Goal: Task Accomplishment & Management: Complete application form

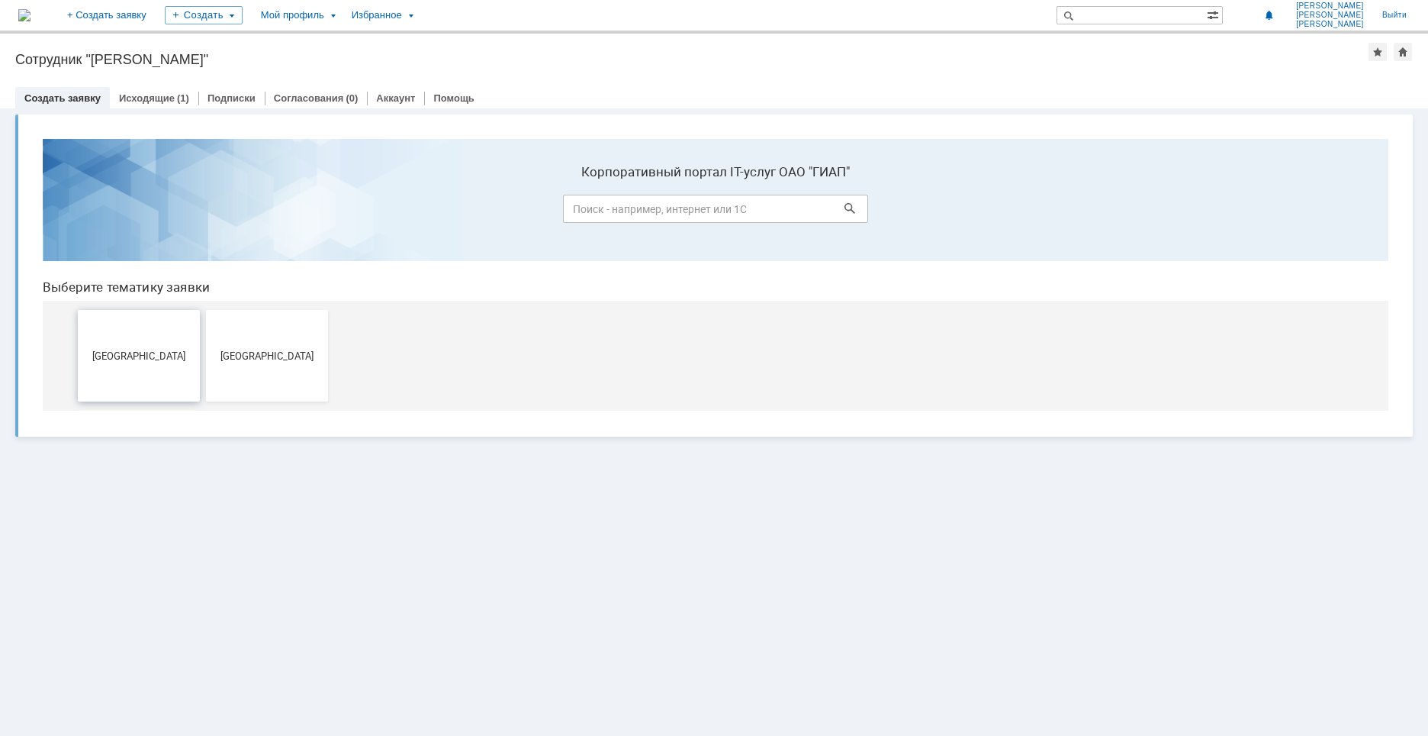
click at [146, 324] on button "[GEOGRAPHIC_DATA]" at bounding box center [139, 356] width 122 height 92
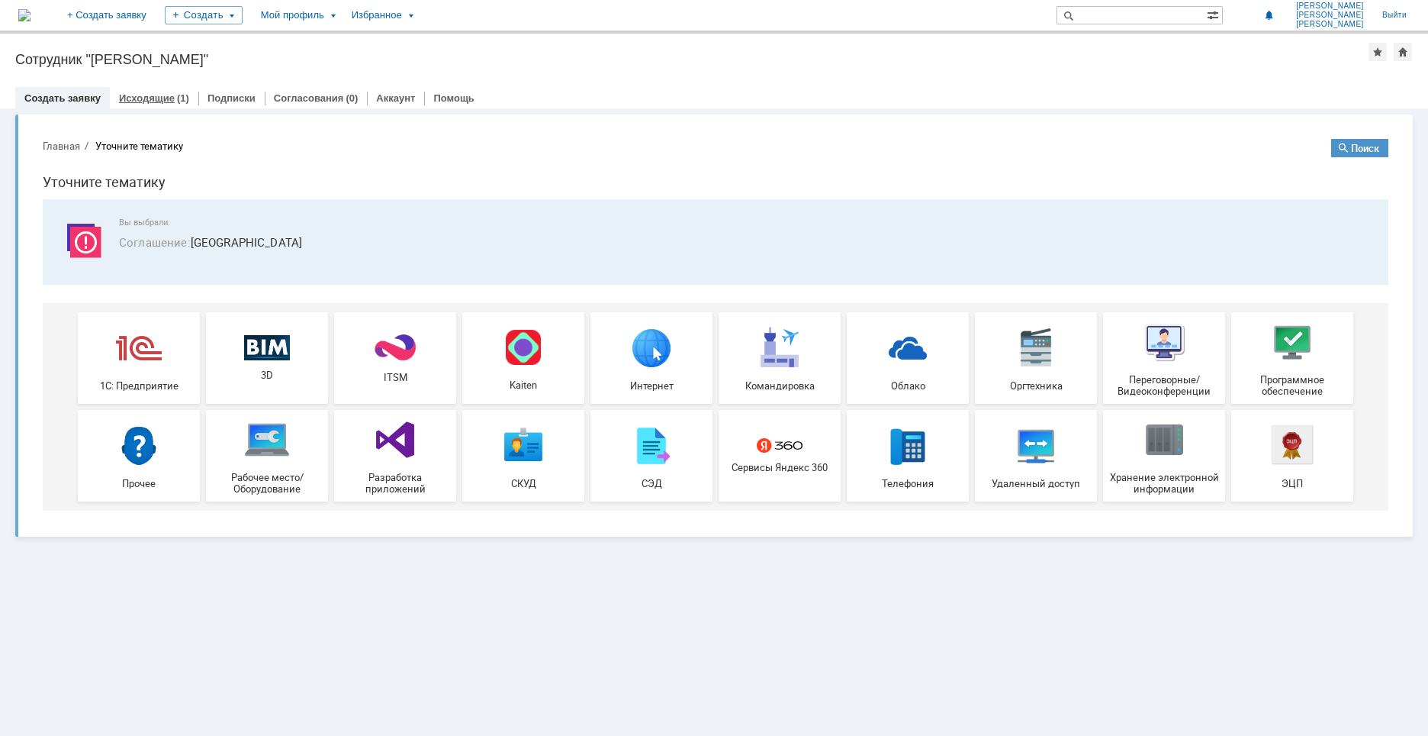
click at [135, 98] on link "Исходящие" at bounding box center [147, 97] width 56 height 11
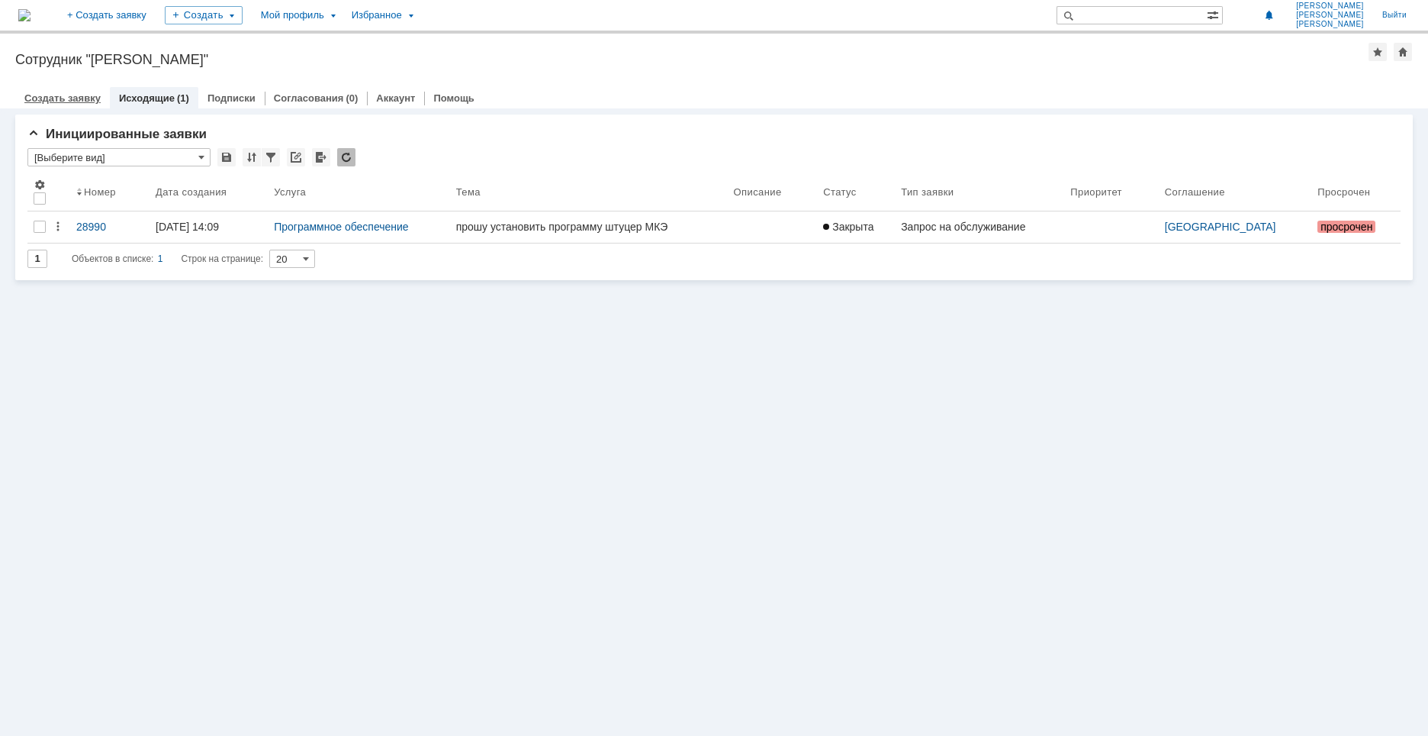
click at [60, 89] on div "Создать заявку" at bounding box center [62, 98] width 95 height 22
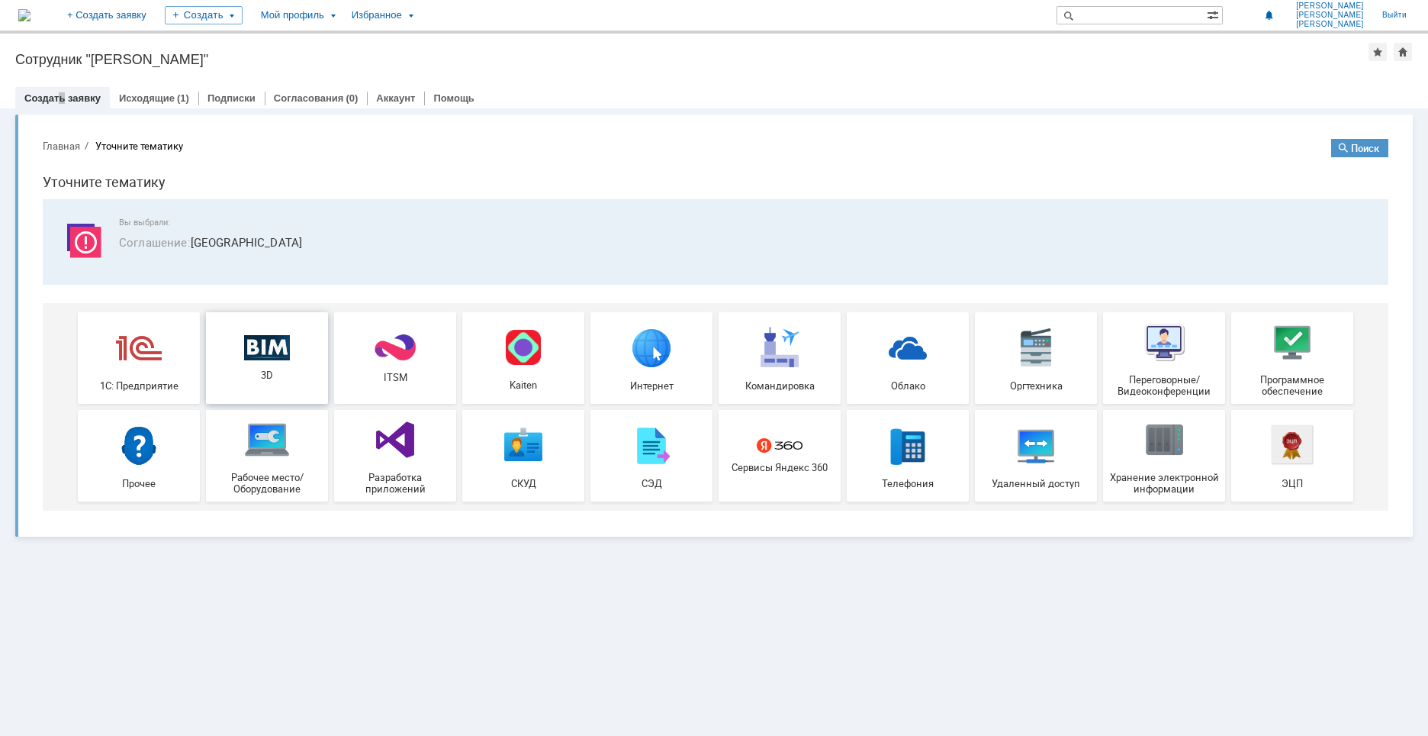
click at [280, 355] on img at bounding box center [267, 347] width 46 height 26
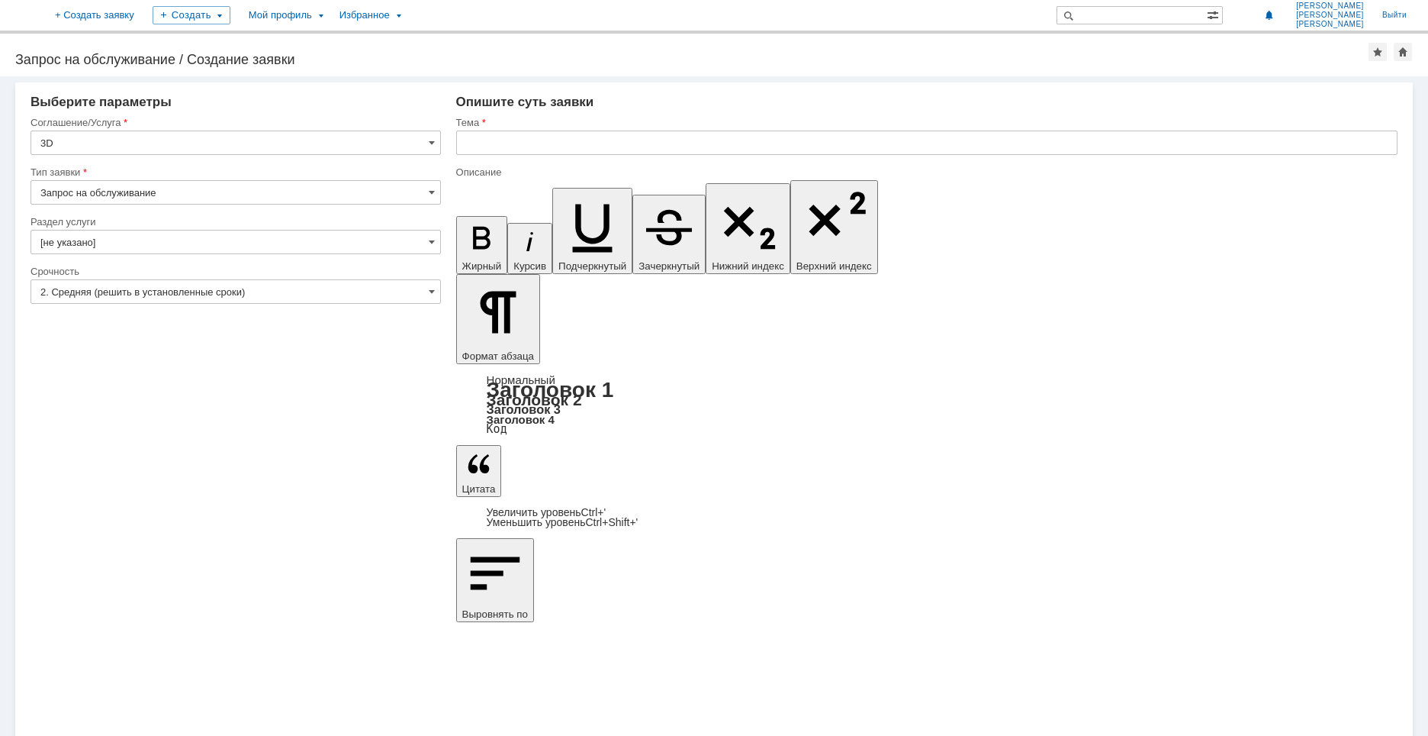
click at [98, 194] on input "Запрос на обслуживание" at bounding box center [236, 192] width 411 height 24
click at [433, 188] on span at bounding box center [432, 192] width 6 height 12
click at [172, 249] on span "Запрос на обслуживание" at bounding box center [235, 246] width 391 height 12
type input "Запрос на обслуживание"
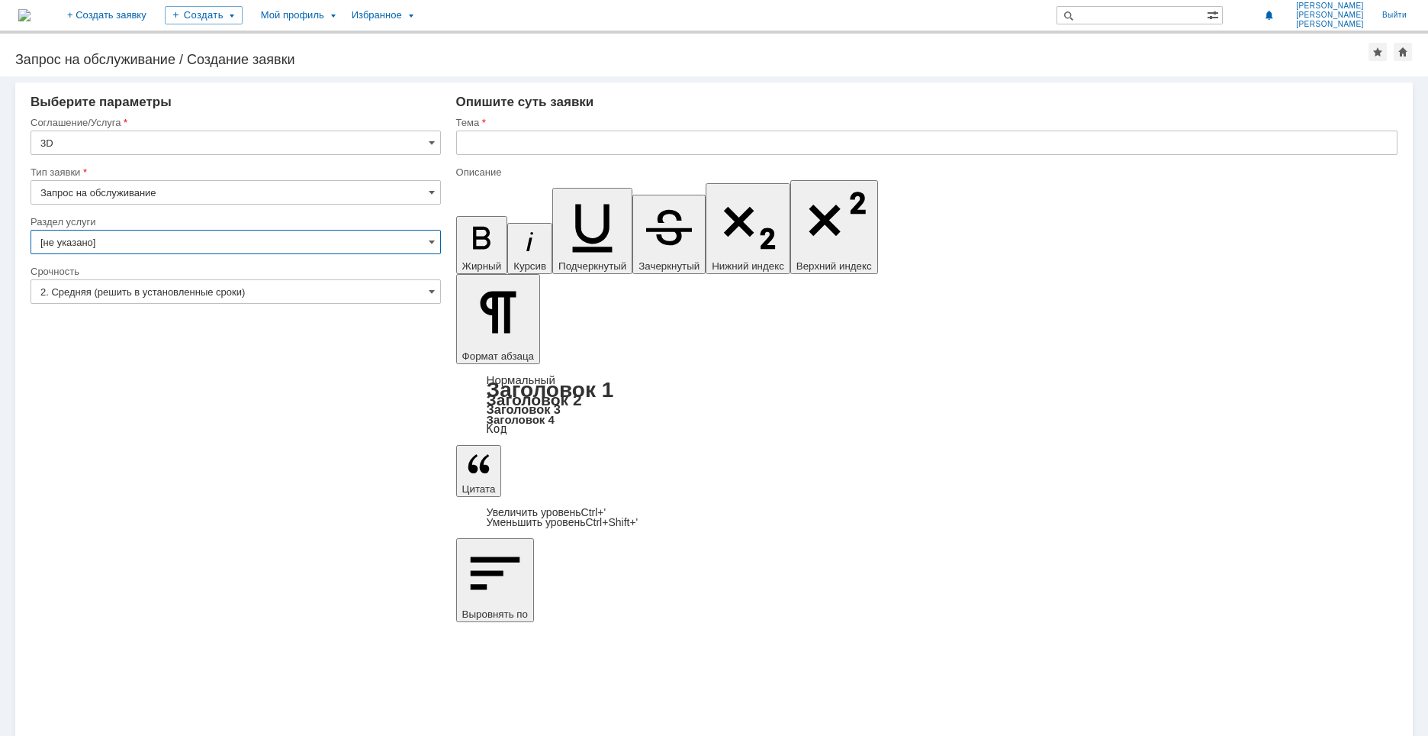
click at [259, 240] on input "[не указано]" at bounding box center [236, 242] width 411 height 24
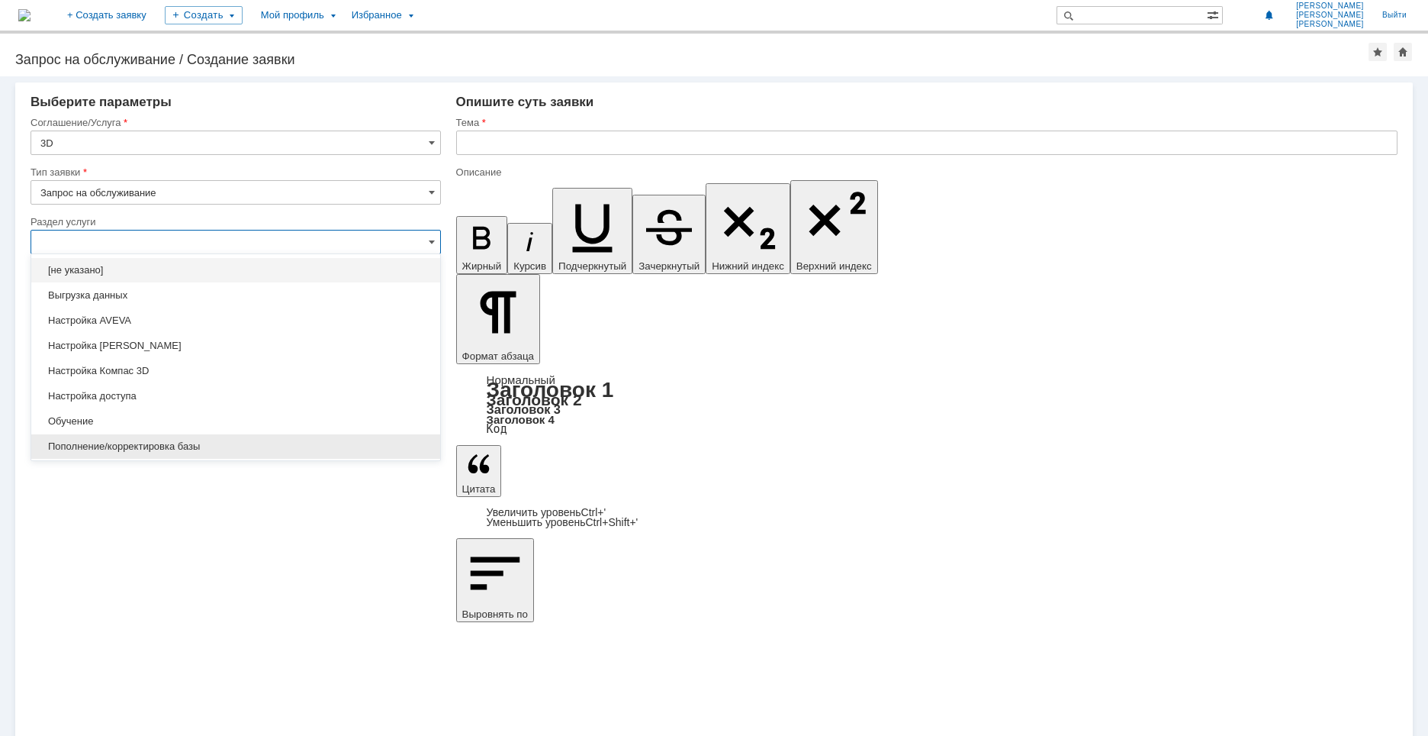
click at [130, 440] on span "Пополнение/корректировка базы" at bounding box center [235, 446] width 391 height 12
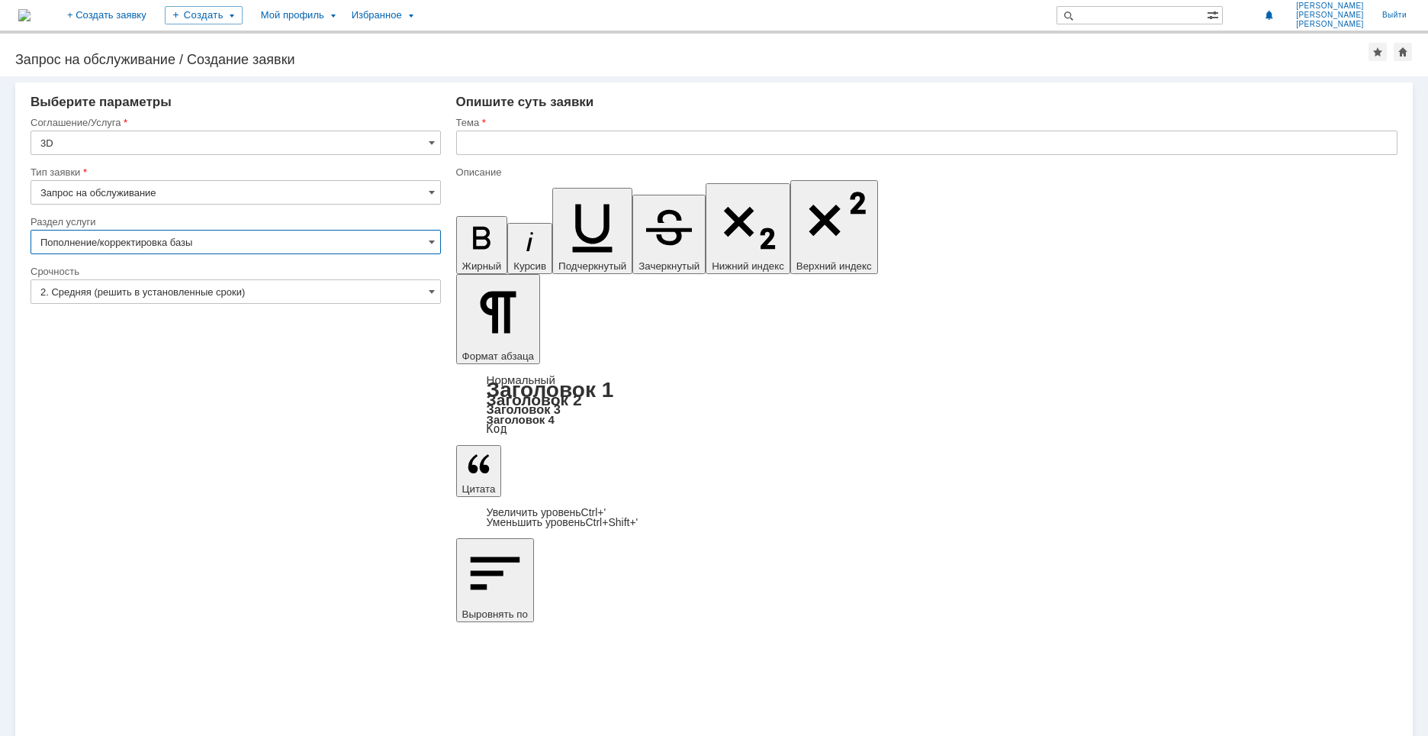
type input "Пополнение/корректировка базы"
click at [145, 288] on input "2. Средняя (решить в установленные сроки)" at bounding box center [236, 291] width 411 height 24
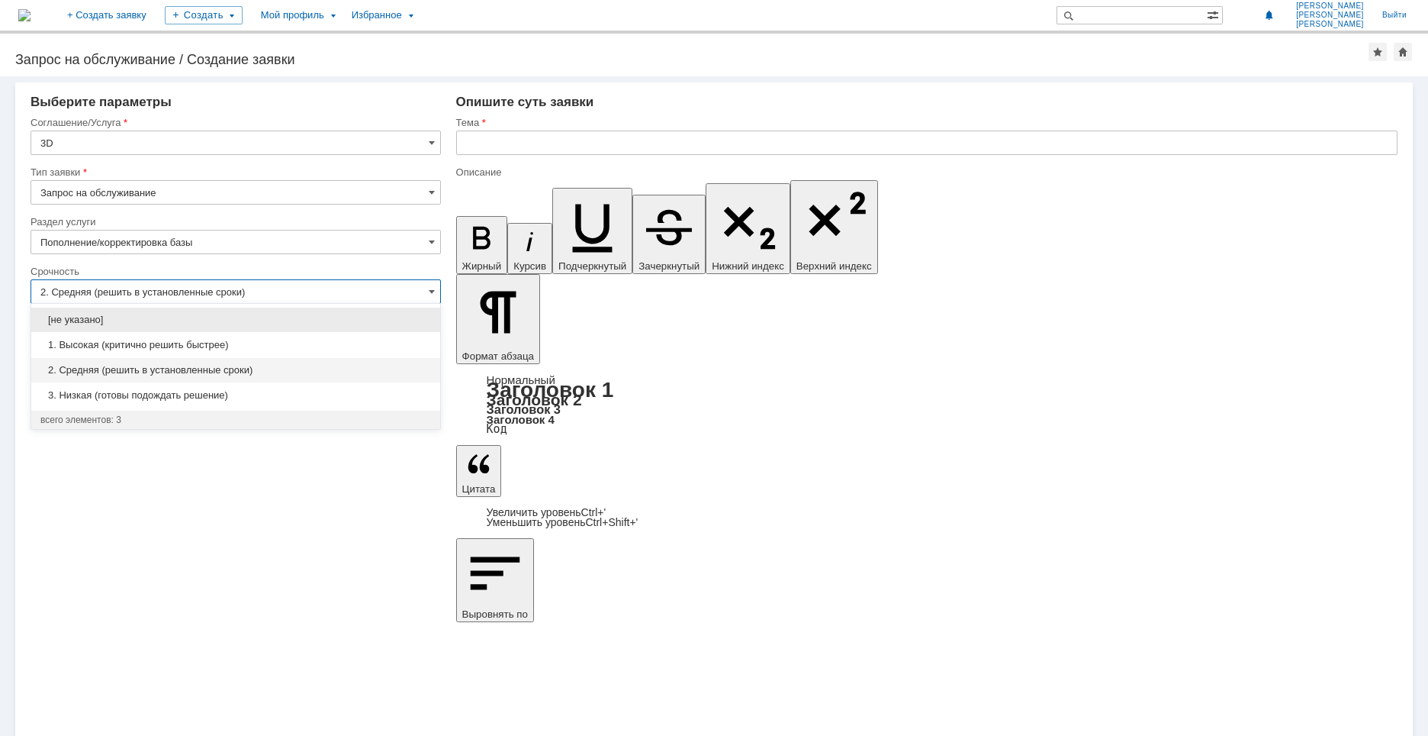
click at [145, 288] on input "2. Средняя (решить в установленные сроки)" at bounding box center [236, 291] width 411 height 24
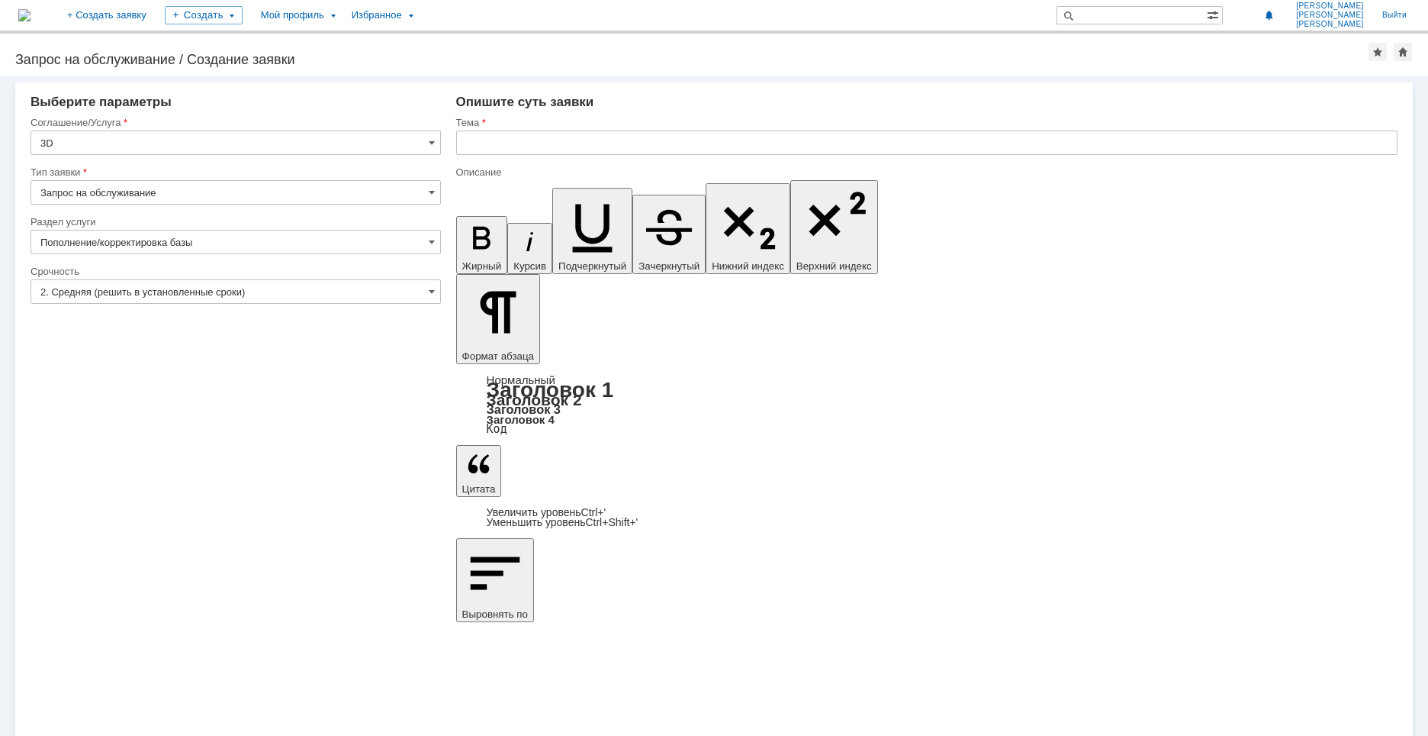
type input "2. Средняя (решить в установленные сроки)"
